Goal: Communication & Community: Ask a question

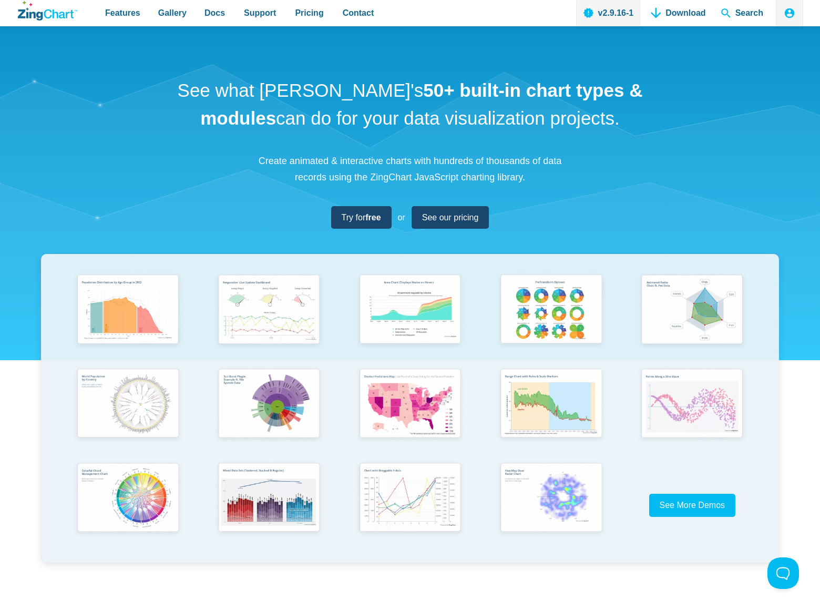
scroll to position [3934, 0]
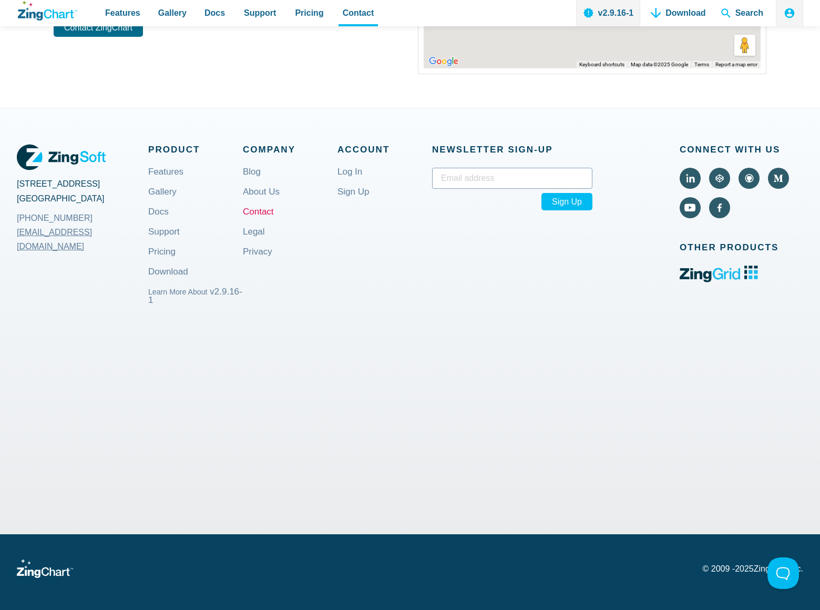
scroll to position [233, 0]
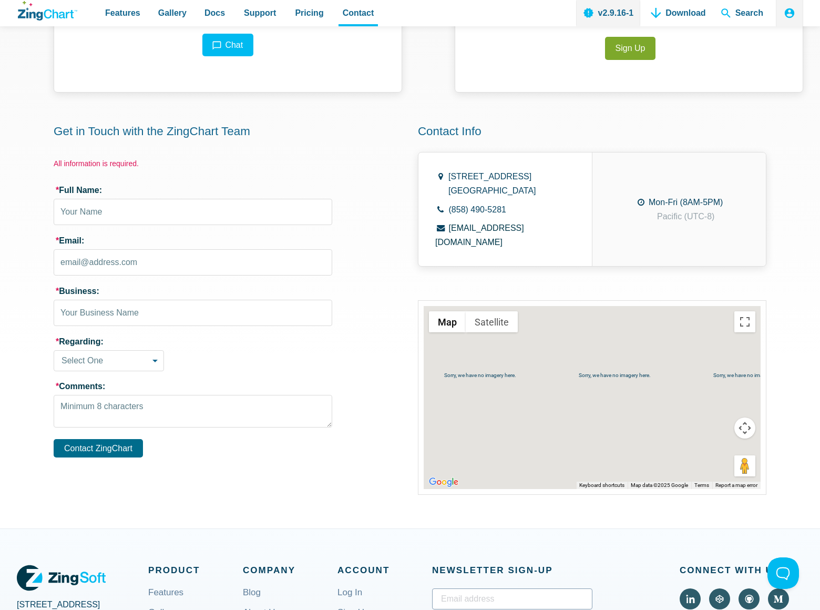
select select "sales_inquiry"
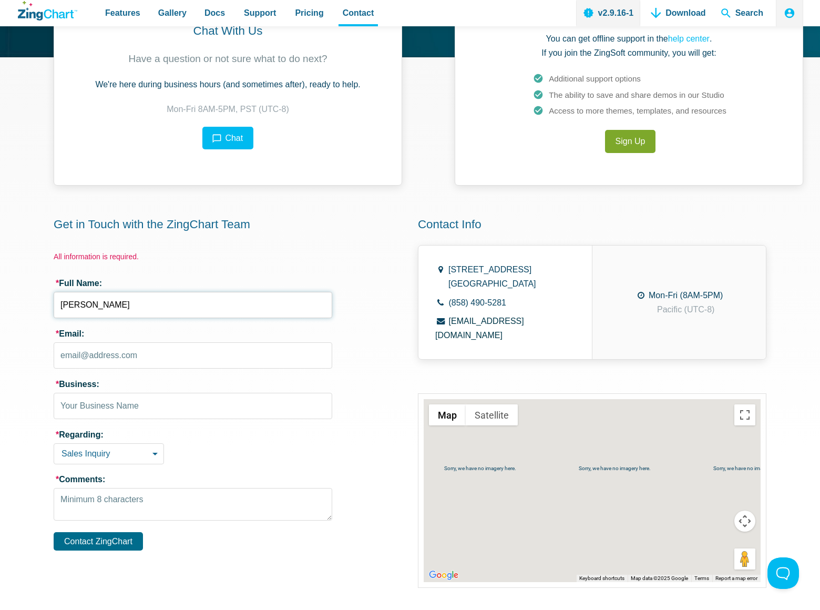
type input "Gary Miller"
type input "gary-miller@dominatingkeywords.com"
type input "Gary Miller8054002077"
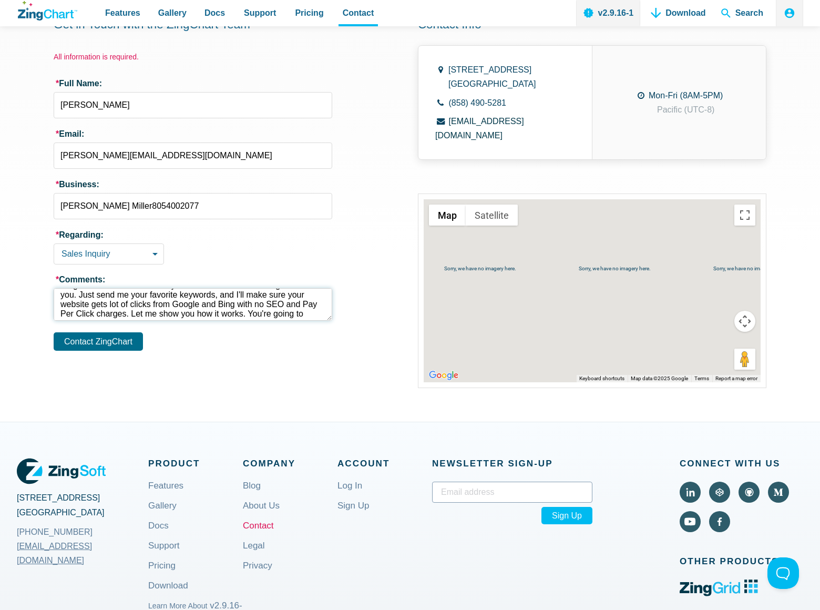
scroll to position [24, 0]
type textarea "Forget about the SEO and Pay Per Click. I have something different for you. Jus…"
click at [103, 342] on button "Contact ZingChart" at bounding box center [98, 341] width 89 height 18
